Goal: Check status: Check status

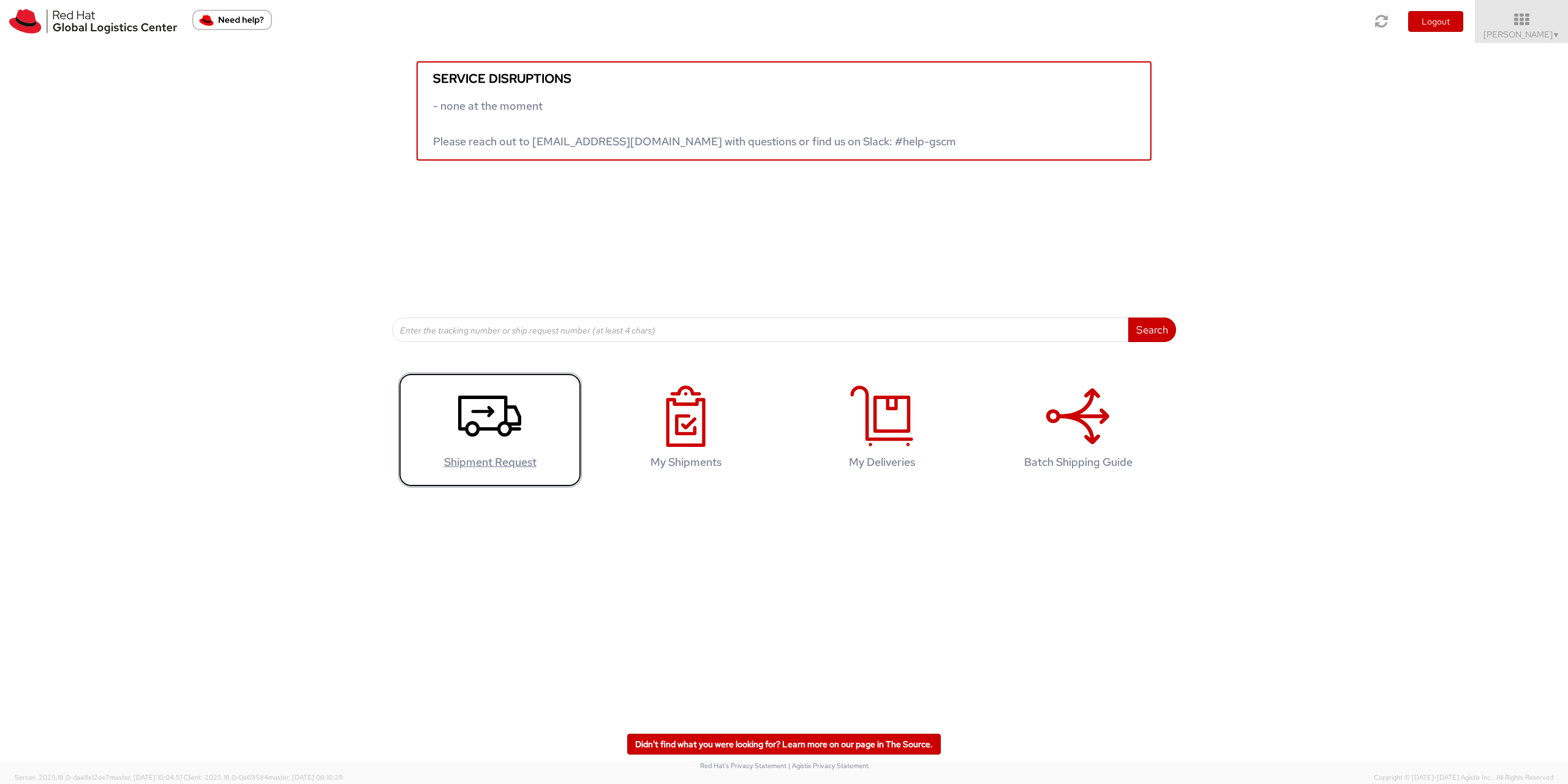
click at [477, 402] on icon at bounding box center [490, 416] width 63 height 62
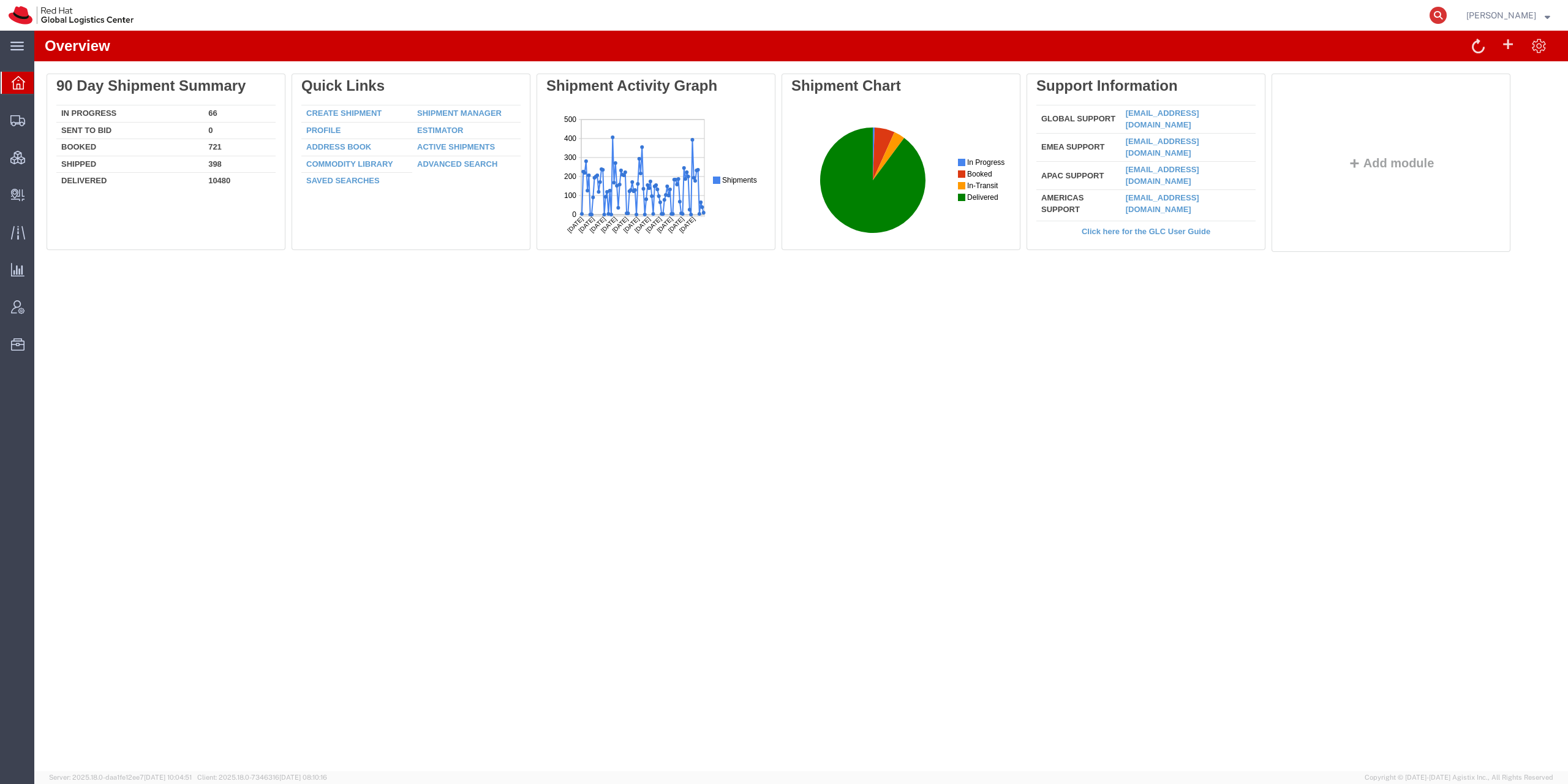
click at [1447, 13] on icon at bounding box center [1439, 16] width 18 height 18
paste input "56684929"
type input "56684929"
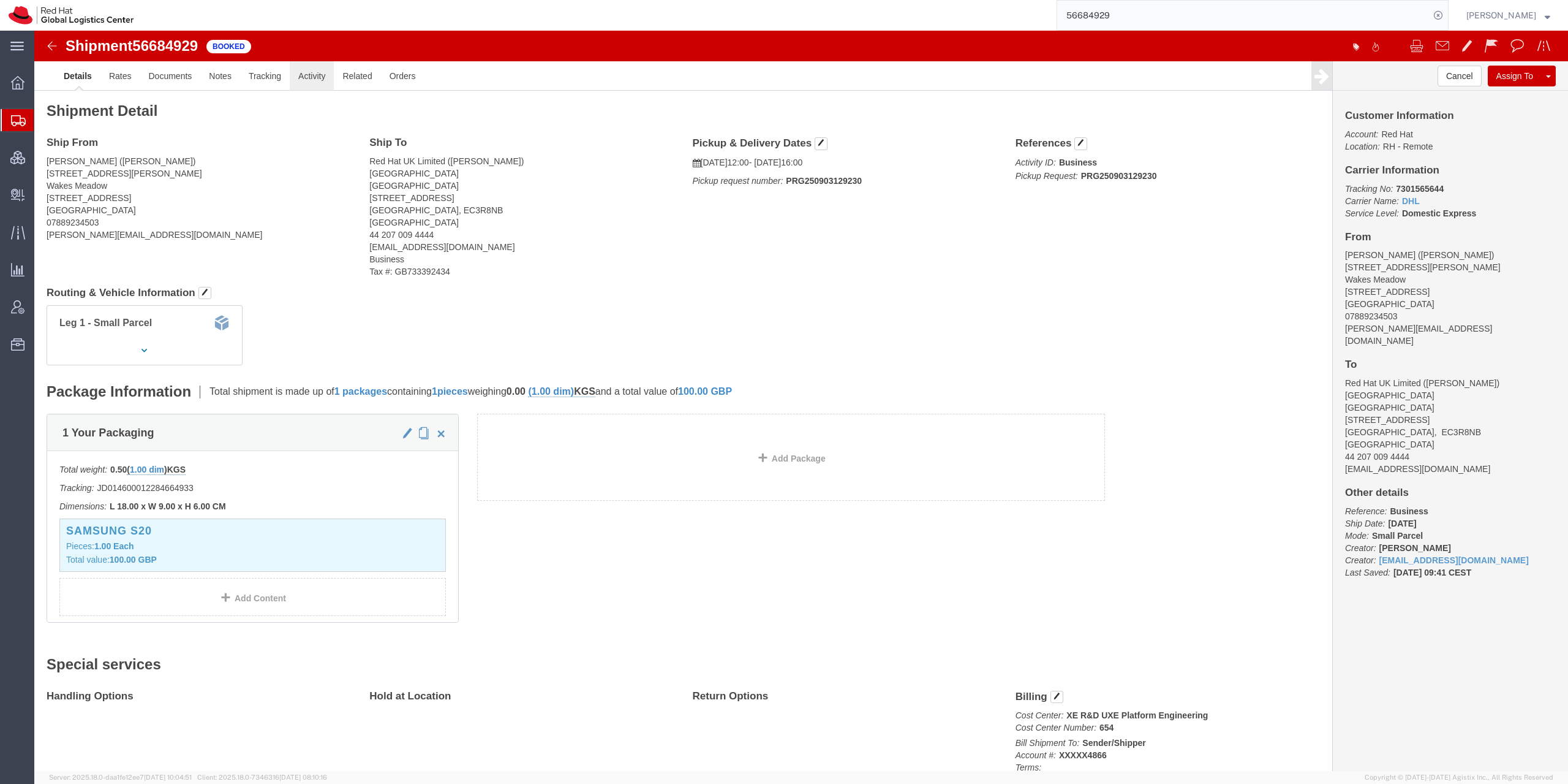
click link "Activity"
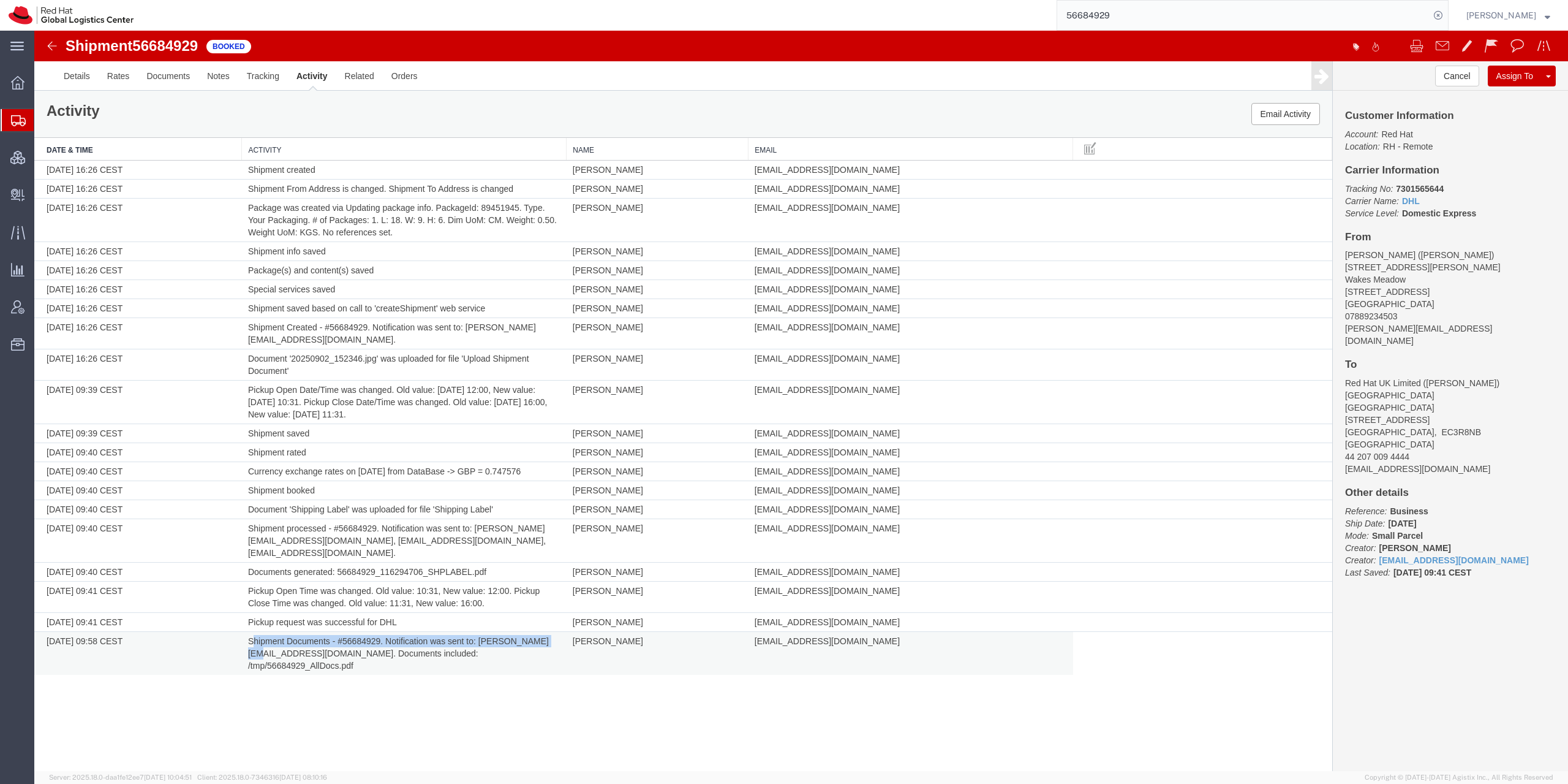
drag, startPoint x: 252, startPoint y: 616, endPoint x: 555, endPoint y: 618, distance: 303.0
click at [555, 632] on td "Shipment Documents - #56684929. Notification was sent to: [PERSON_NAME][EMAIL_A…" at bounding box center [404, 654] width 325 height 43
copy td "hipment Documents - #56684929. Notification was sent to: [PERSON_NAME][EMAIL_AD…"
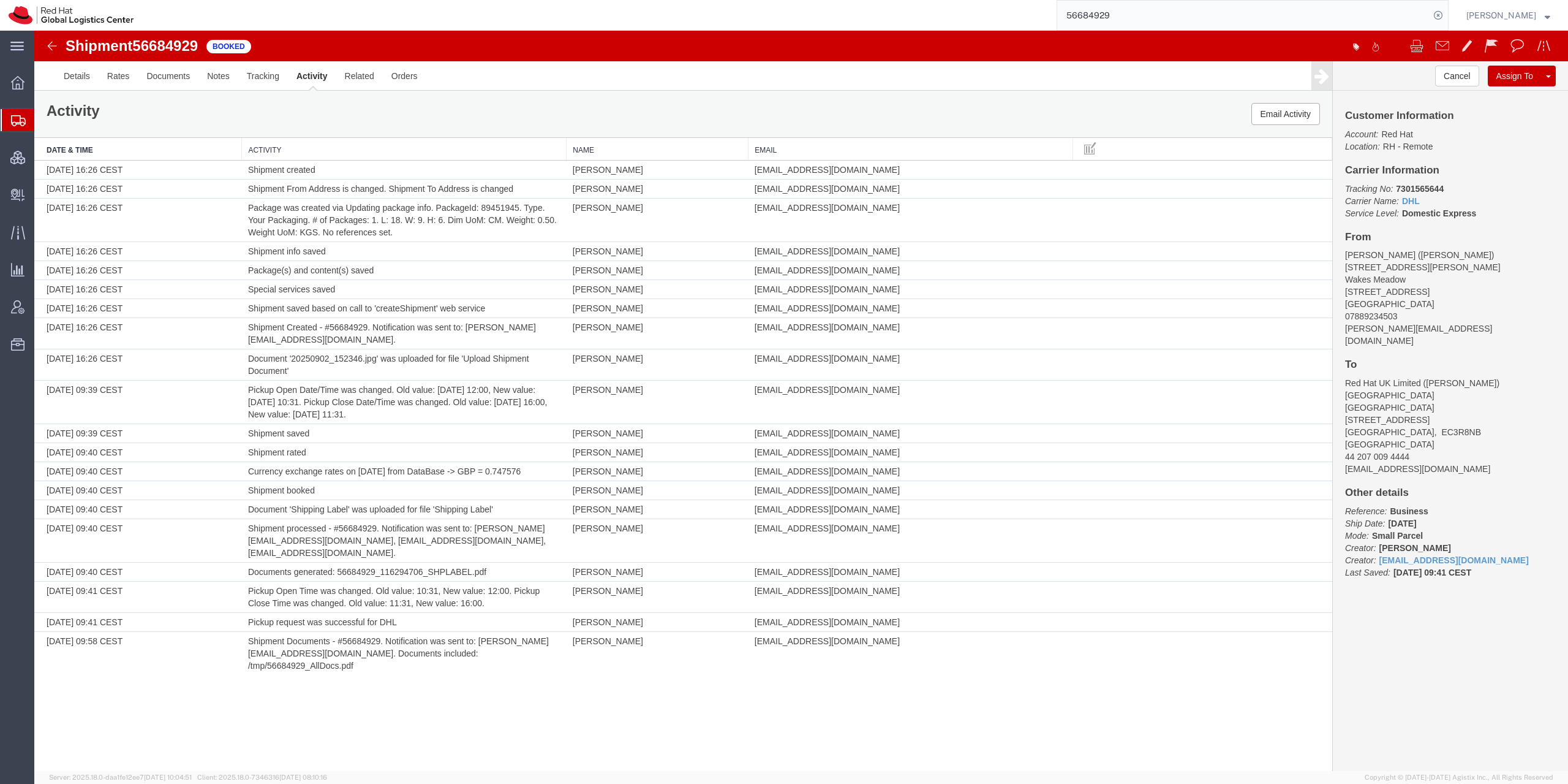
click at [475, 679] on div "Shipment 56684929 20 of 20 Booked Details Rates Documents Notes Tracking Activi…" at bounding box center [801, 401] width 1534 height 741
